Goal: Task Accomplishment & Management: Use online tool/utility

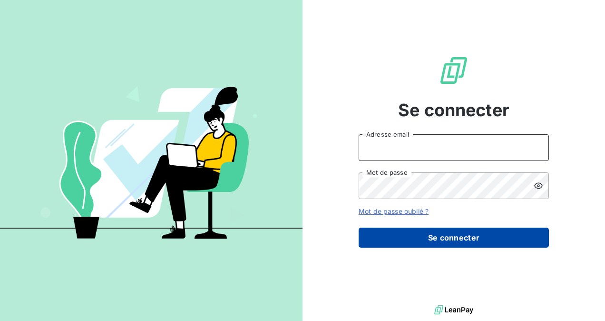
type input "[EMAIL_ADDRESS][DOMAIN_NAME]"
click at [441, 236] on button "Se connecter" at bounding box center [454, 237] width 190 height 20
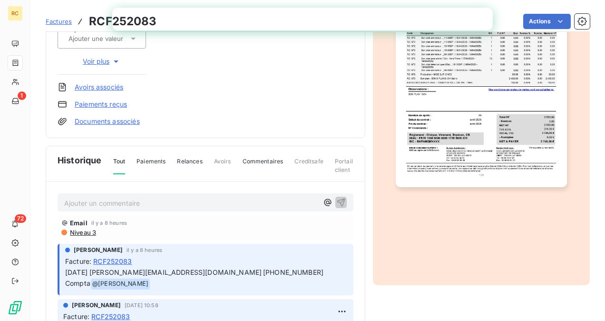
click at [267, 197] on p "Ajouter un commentaire ﻿" at bounding box center [191, 203] width 254 height 12
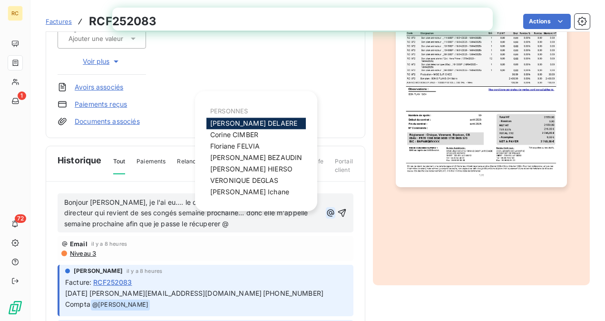
click at [326, 210] on icon "button" at bounding box center [331, 213] width 10 height 10
click at [235, 121] on span "[PERSON_NAME]" at bounding box center [253, 123] width 87 height 8
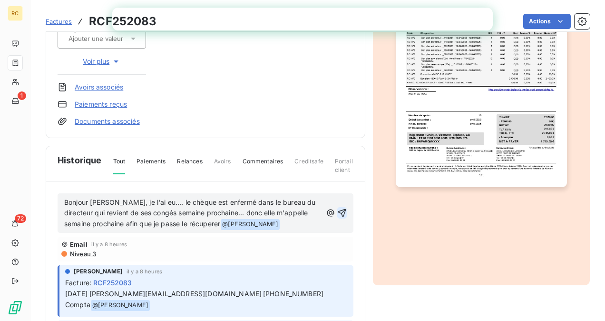
click at [337, 211] on icon "button" at bounding box center [342, 213] width 10 height 10
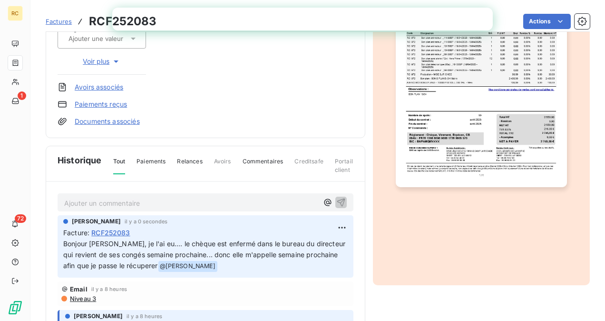
click at [152, 195] on div "Ajouter un commentaire ﻿" at bounding box center [206, 202] width 296 height 19
drag, startPoint x: 146, startPoint y: 200, endPoint x: 148, endPoint y: 193, distance: 7.1
click at [145, 200] on p "Ajouter un commentaire ﻿" at bounding box center [191, 203] width 254 height 12
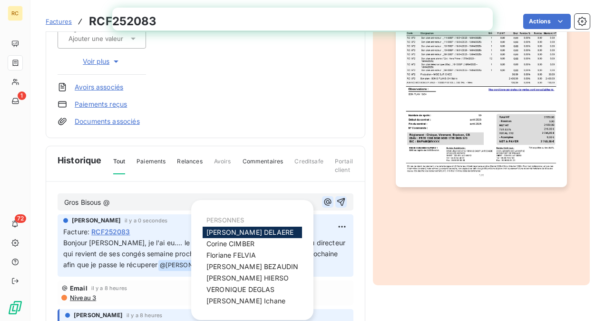
click at [323, 203] on icon "button" at bounding box center [328, 202] width 10 height 10
click at [248, 234] on span "Claire DELAERE" at bounding box center [249, 232] width 87 height 8
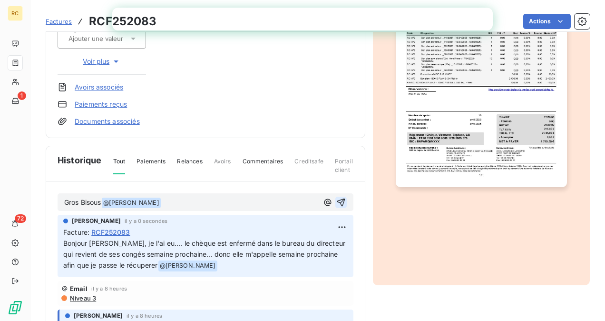
click at [336, 199] on icon "button" at bounding box center [341, 202] width 10 height 10
